Goal: Check status: Check status

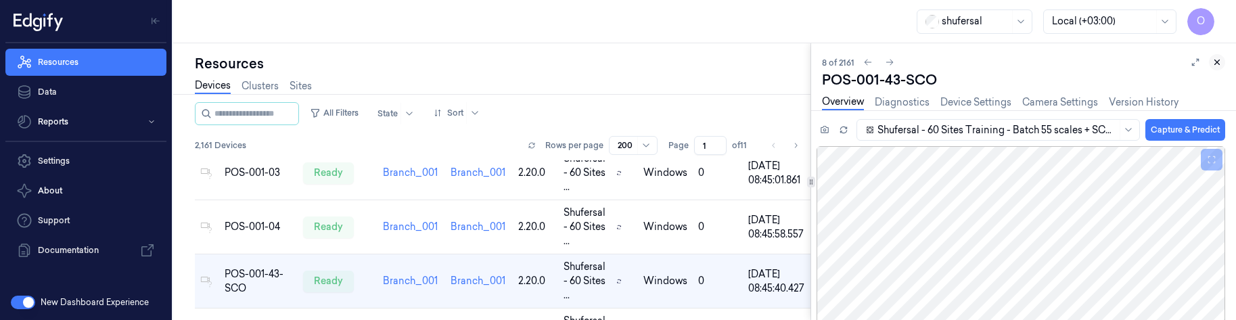
scroll to position [311, 0]
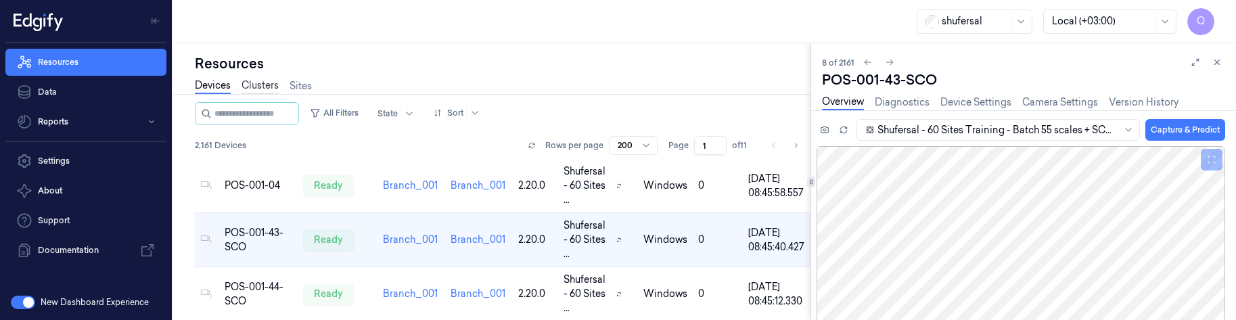
drag, startPoint x: 1214, startPoint y: 62, endPoint x: 243, endPoint y: 79, distance: 971.5
click at [1214, 62] on icon at bounding box center [1216, 61] width 9 height 9
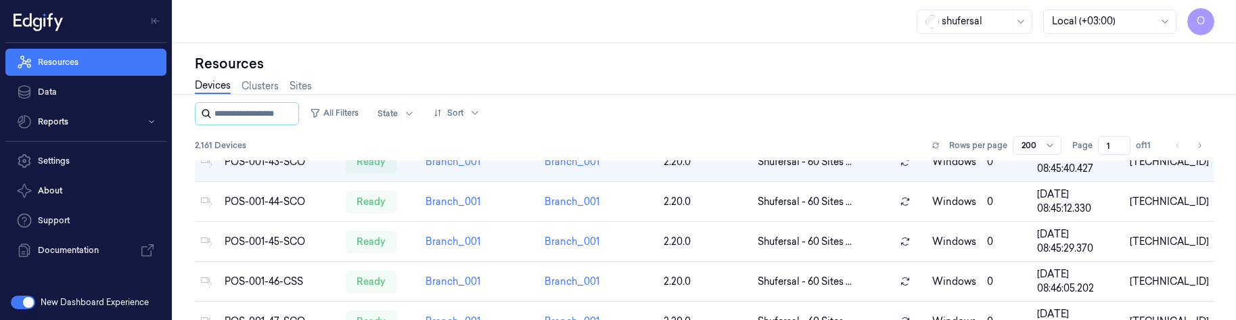
click at [253, 107] on input "string" at bounding box center [254, 114] width 81 height 22
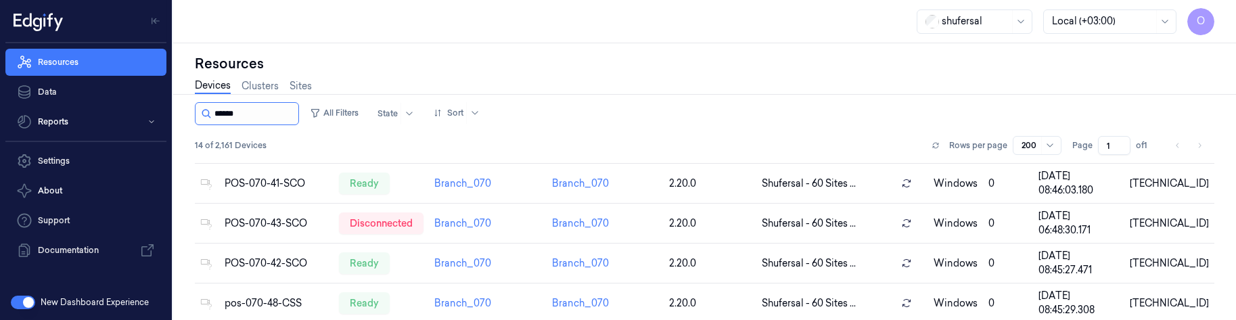
scroll to position [246, 0]
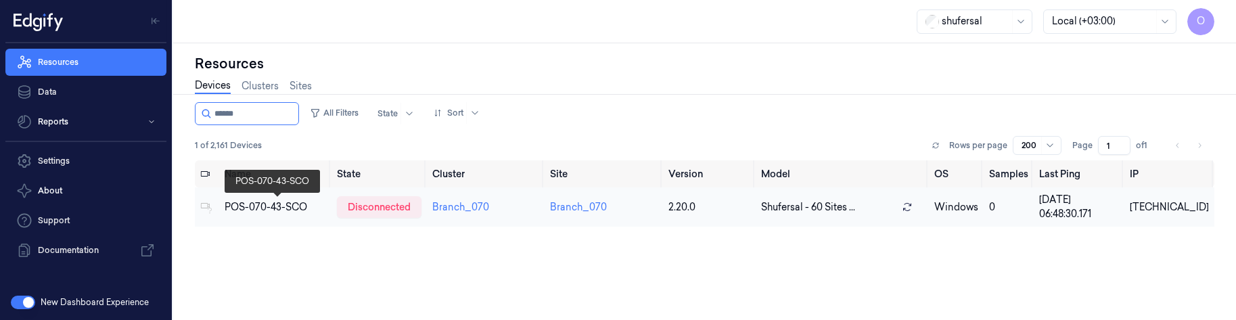
type input "******"
click at [271, 208] on div "POS-070-43-SCO" at bounding box center [275, 207] width 101 height 14
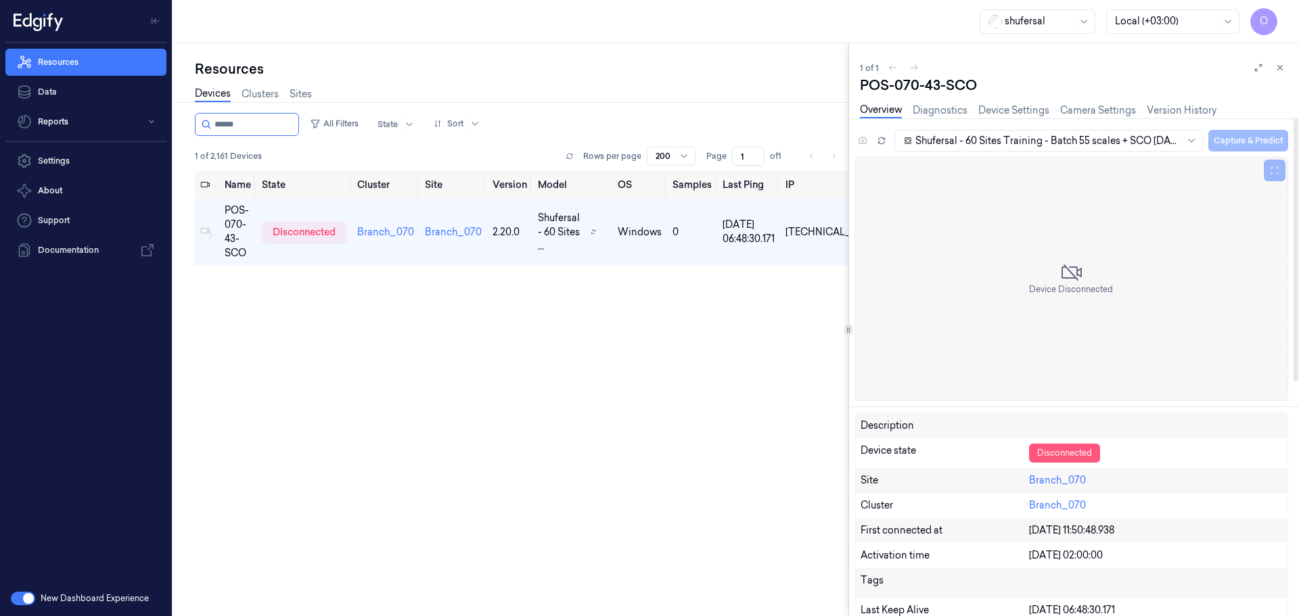
click at [1073, 319] on div "Disconnected" at bounding box center [1064, 453] width 71 height 19
click at [330, 62] on div "Resources" at bounding box center [521, 69] width 653 height 19
click at [1048, 266] on div "Device Disconnected" at bounding box center [1071, 279] width 84 height 34
click at [878, 87] on div "POS-070-43-SCO" at bounding box center [1074, 85] width 428 height 19
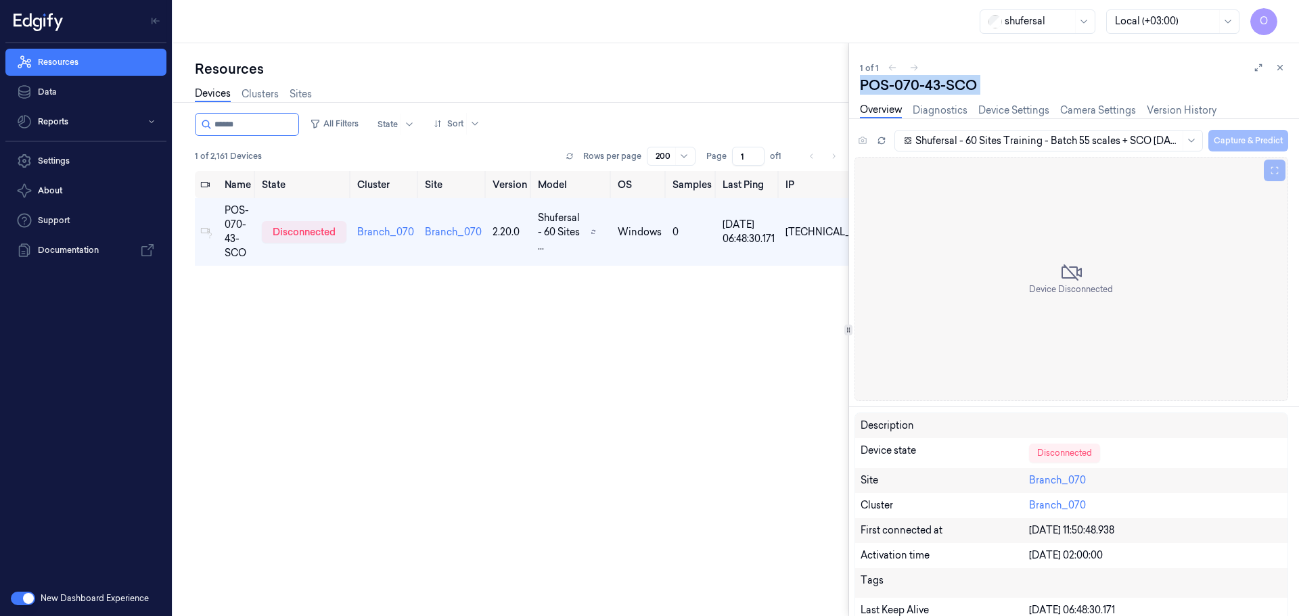
click at [878, 87] on div "POS-070-43-SCO" at bounding box center [1074, 85] width 428 height 19
copy div "POS"
click at [486, 457] on div "Name State Cluster Site Version Model OS Samples Last Ping IP POS-070-43-SCO di…" at bounding box center [521, 388] width 653 height 434
click at [473, 363] on div "Name State Cluster Site Version Model OS Samples Last Ping IP POS-070-43-SCO di…" at bounding box center [521, 388] width 653 height 434
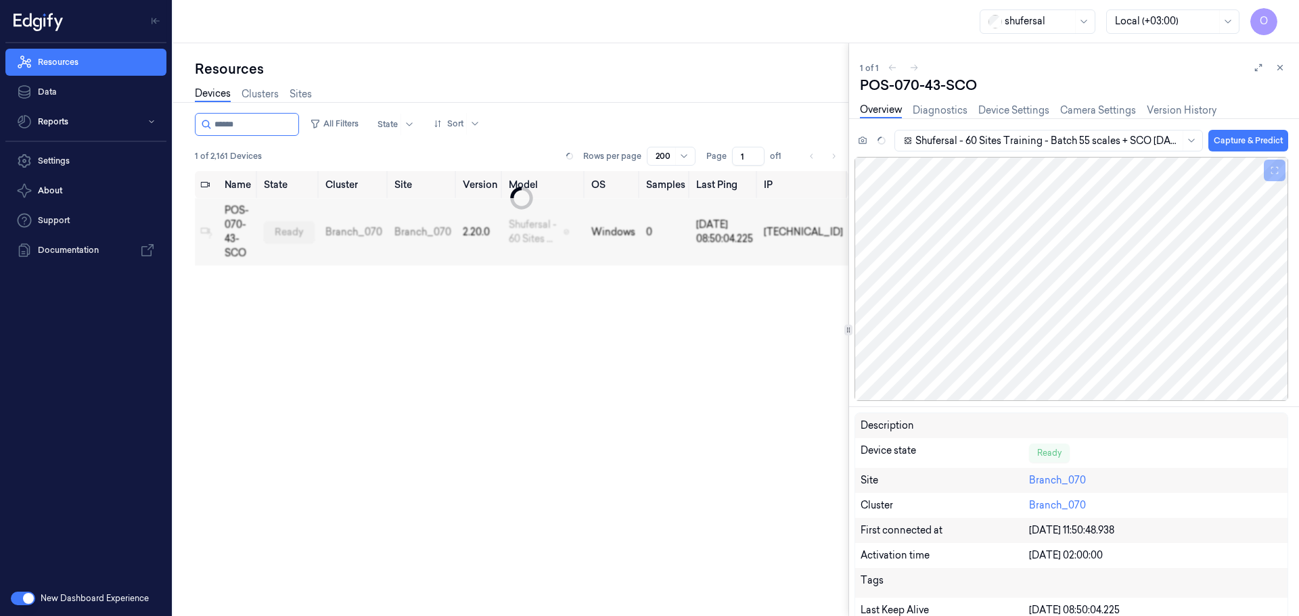
click at [615, 290] on div "Name State Cluster Site Version Model OS Samples Last Ping IP POS-070-43-SCO re…" at bounding box center [521, 388] width 653 height 434
